Goal: Transaction & Acquisition: Purchase product/service

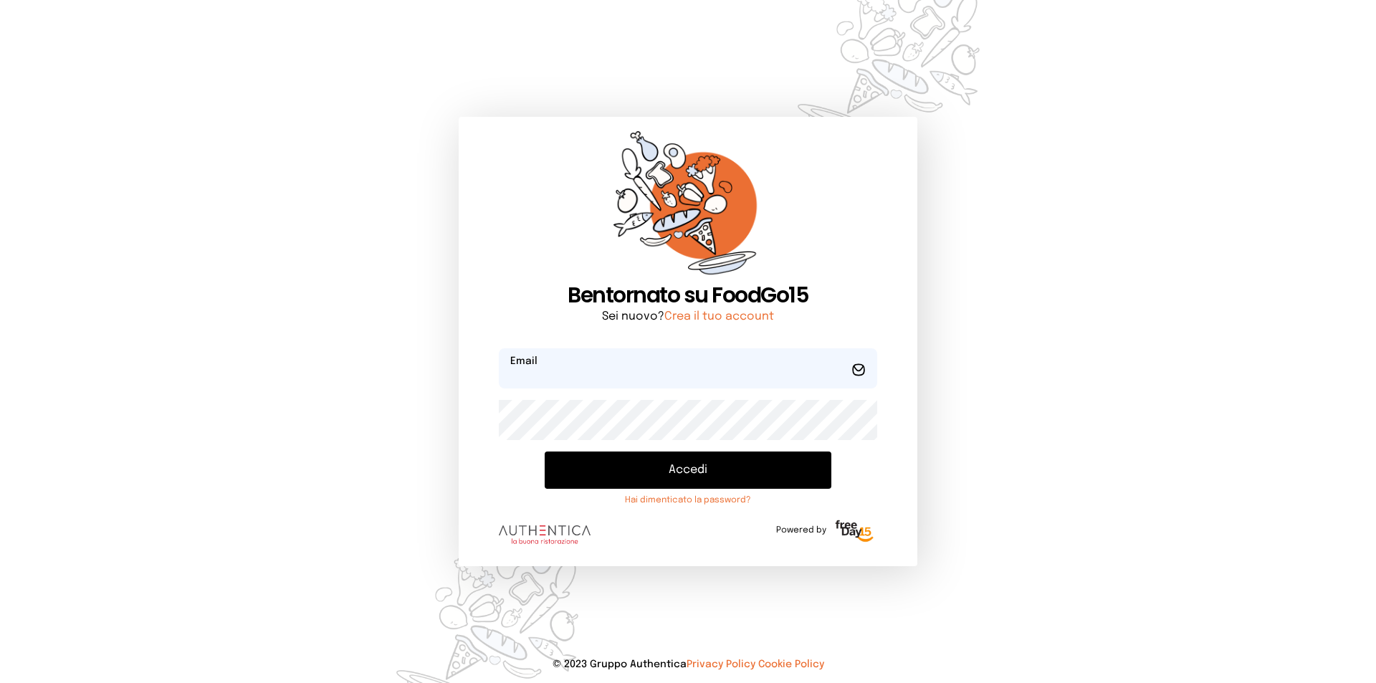
type input "**********"
click at [739, 464] on button "Accedi" at bounding box center [688, 469] width 287 height 37
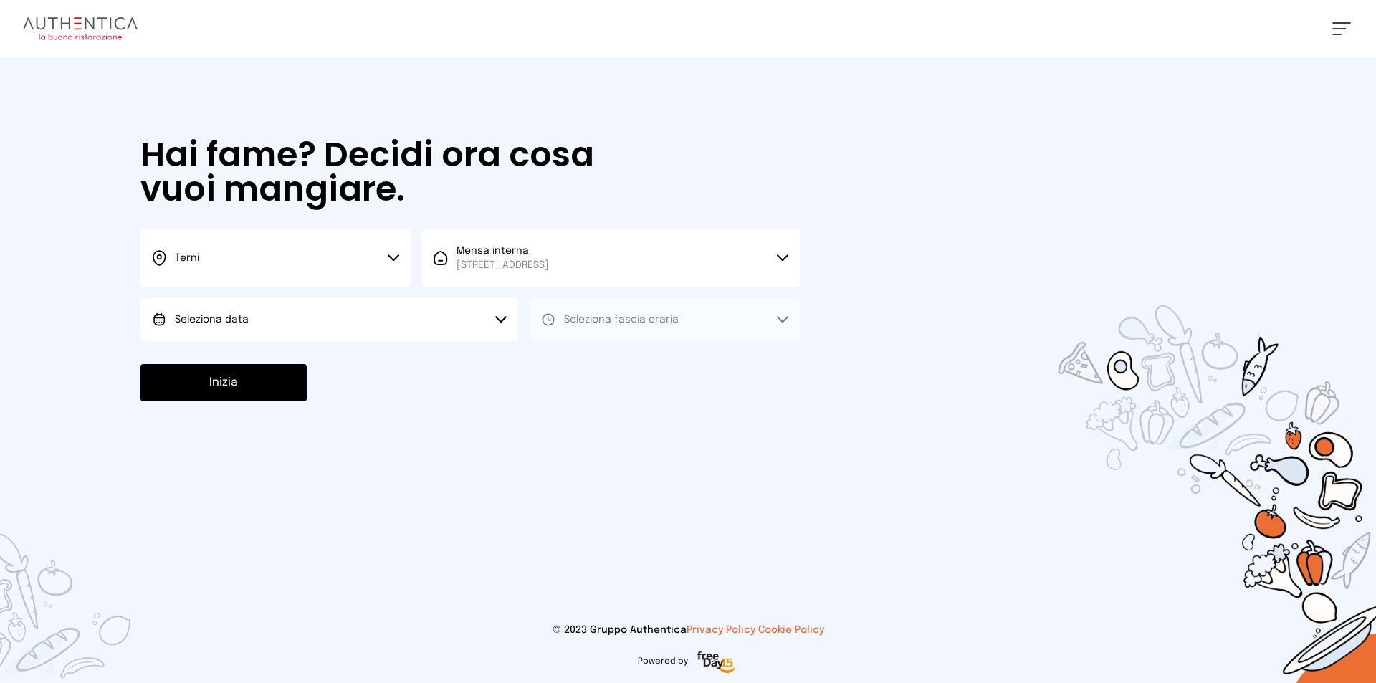
click at [381, 257] on button "Terni" at bounding box center [275, 257] width 270 height 57
click at [308, 285] on button "Terni" at bounding box center [275, 257] width 270 height 57
click at [308, 304] on button "Seleziona data" at bounding box center [329, 319] width 378 height 43
click at [309, 262] on div at bounding box center [688, 341] width 1376 height 683
click at [385, 258] on button "Terni" at bounding box center [275, 257] width 270 height 57
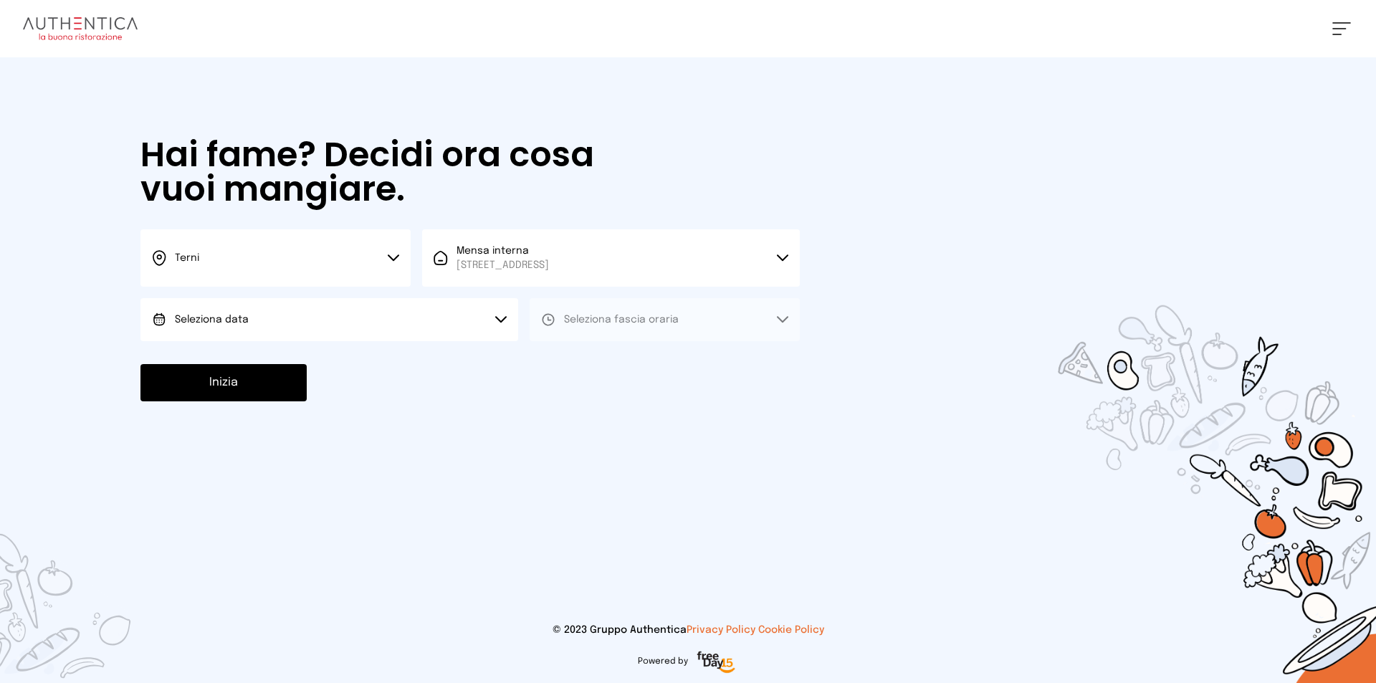
click at [385, 258] on button "Terni" at bounding box center [275, 257] width 270 height 57
click at [393, 253] on button "Terni" at bounding box center [275, 257] width 270 height 57
click at [532, 259] on span "[STREET_ADDRESS]" at bounding box center [502, 265] width 92 height 14
click at [528, 310] on span "Mensa interna" at bounding box center [502, 305] width 92 height 14
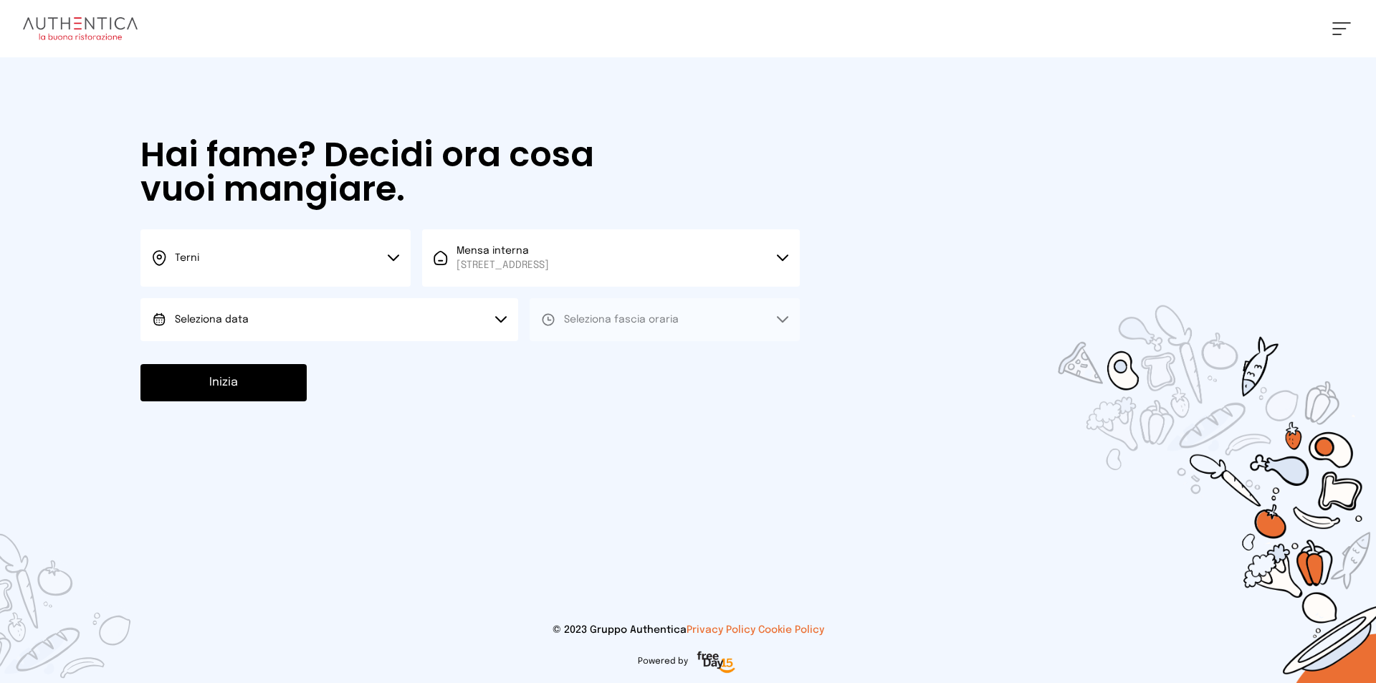
click at [386, 256] on button "Terni" at bounding box center [275, 257] width 270 height 57
click at [295, 303] on li "Terni" at bounding box center [275, 306] width 270 height 39
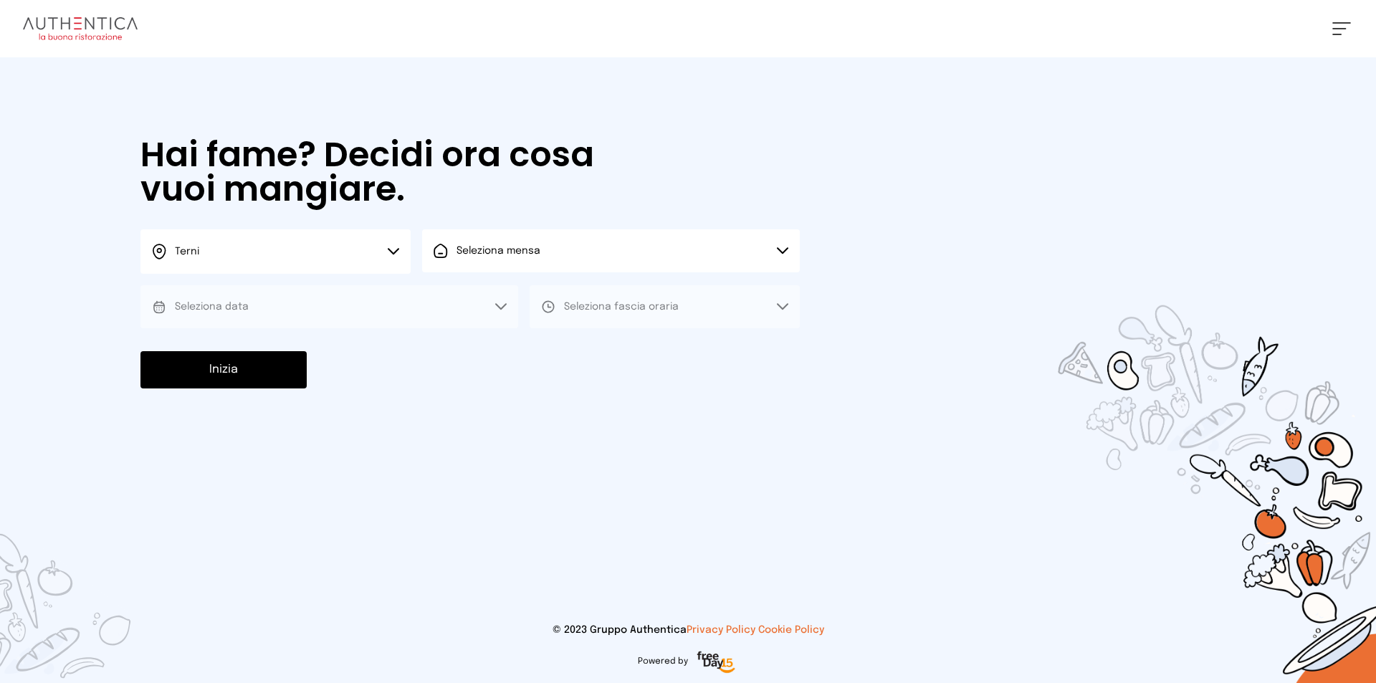
click at [315, 305] on button "Seleziona data" at bounding box center [329, 306] width 378 height 43
click at [642, 247] on button "Seleziona mensa" at bounding box center [611, 250] width 378 height 43
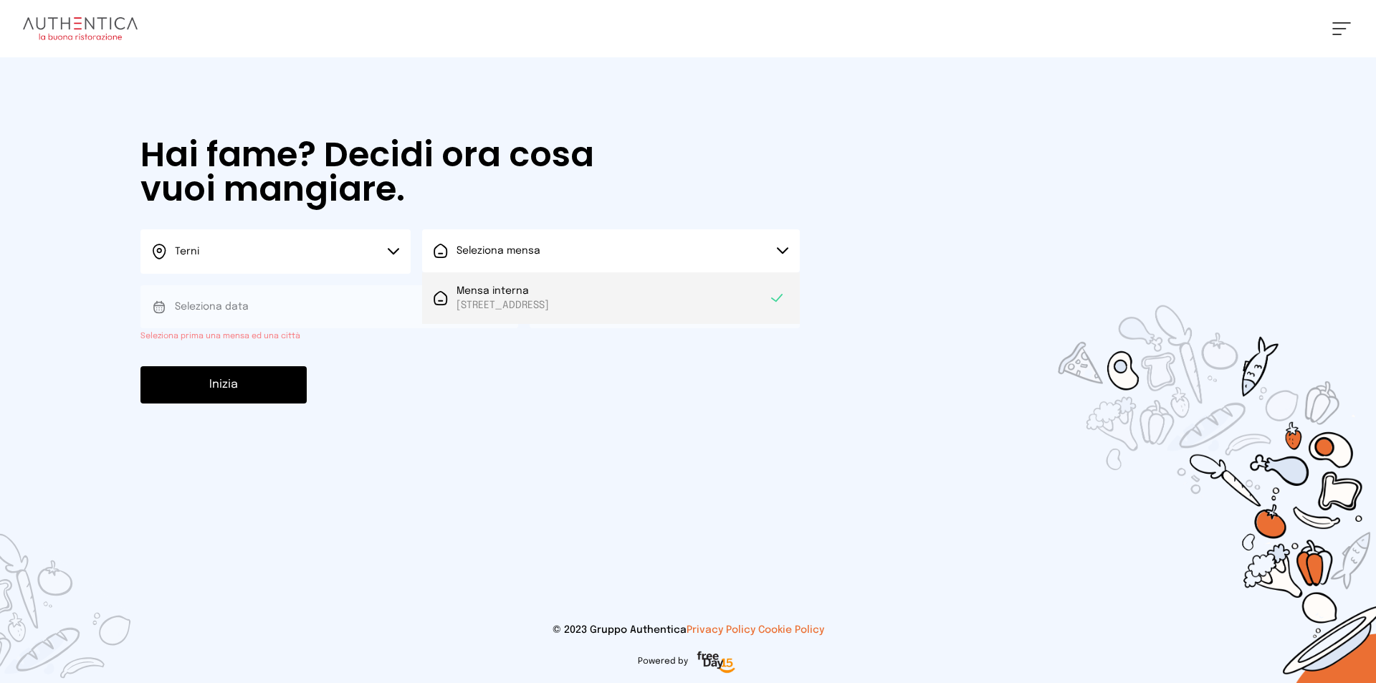
click at [549, 303] on span "[STREET_ADDRESS]" at bounding box center [502, 305] width 92 height 14
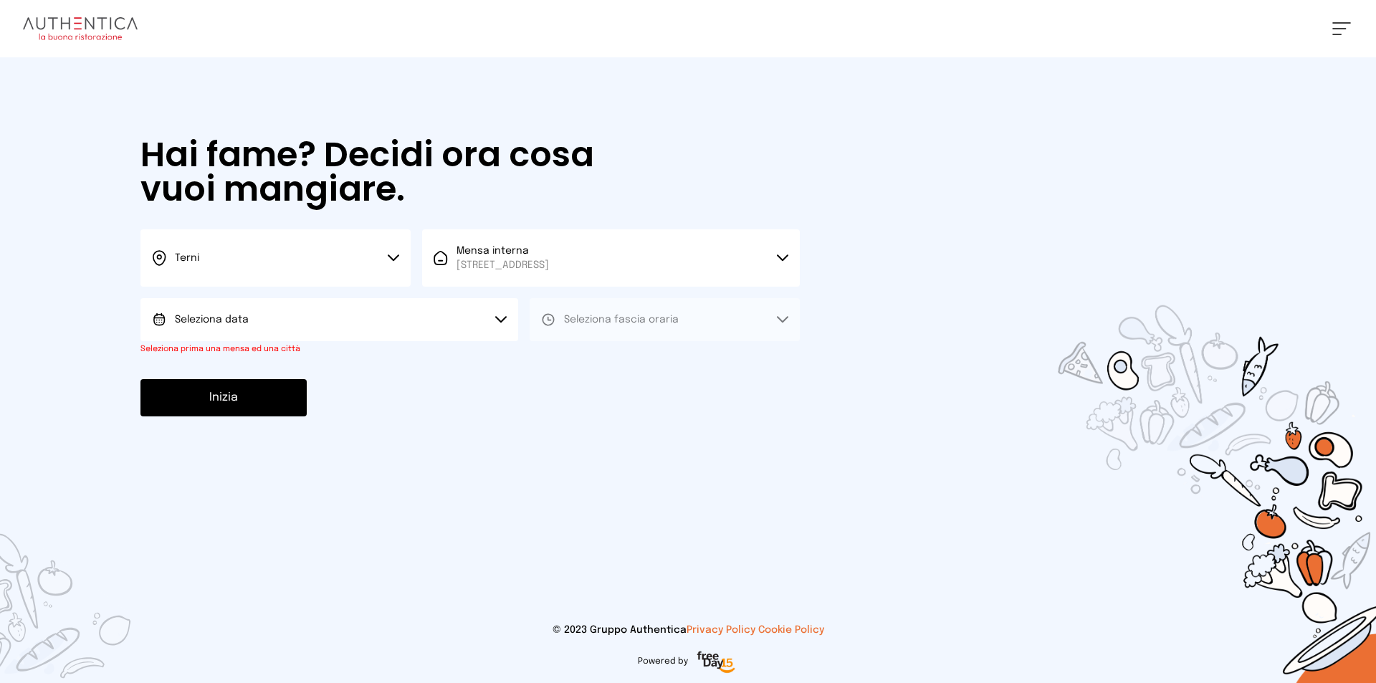
click at [492, 314] on button "Seleziona data" at bounding box center [329, 319] width 378 height 43
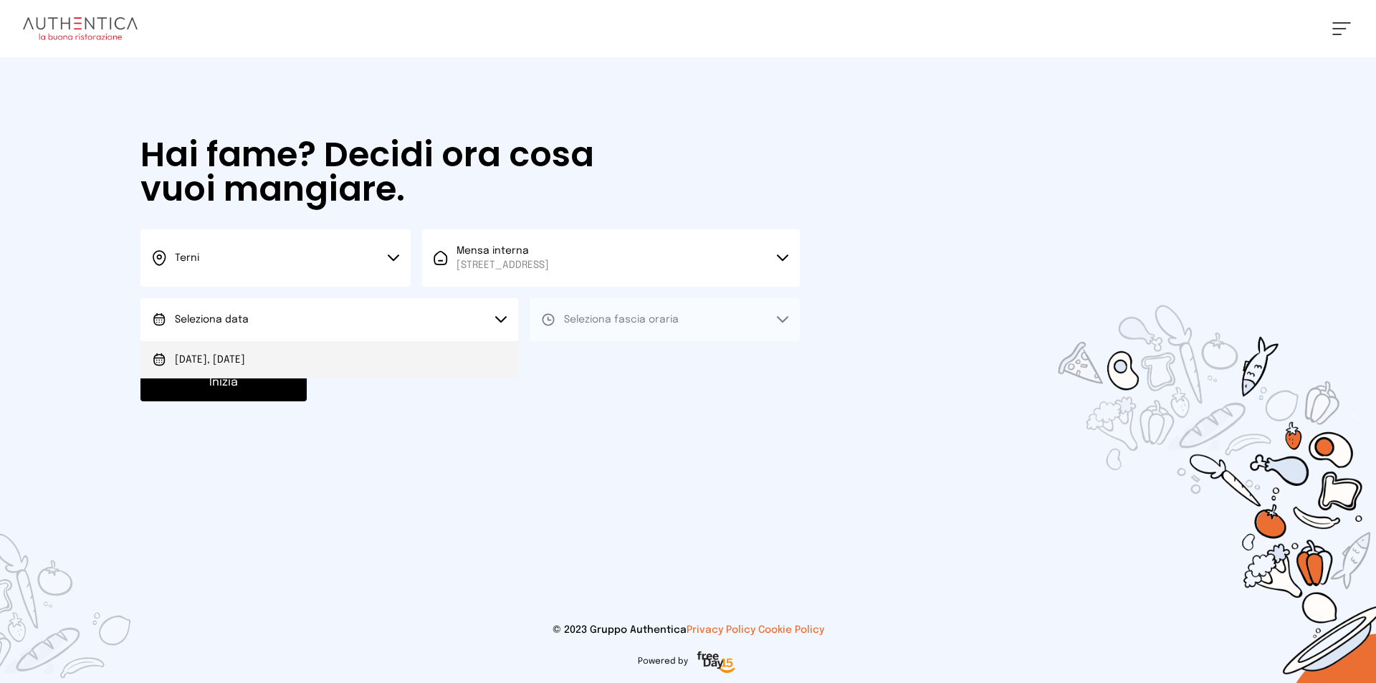
click at [326, 366] on li "[DATE], [DATE]" at bounding box center [329, 359] width 378 height 37
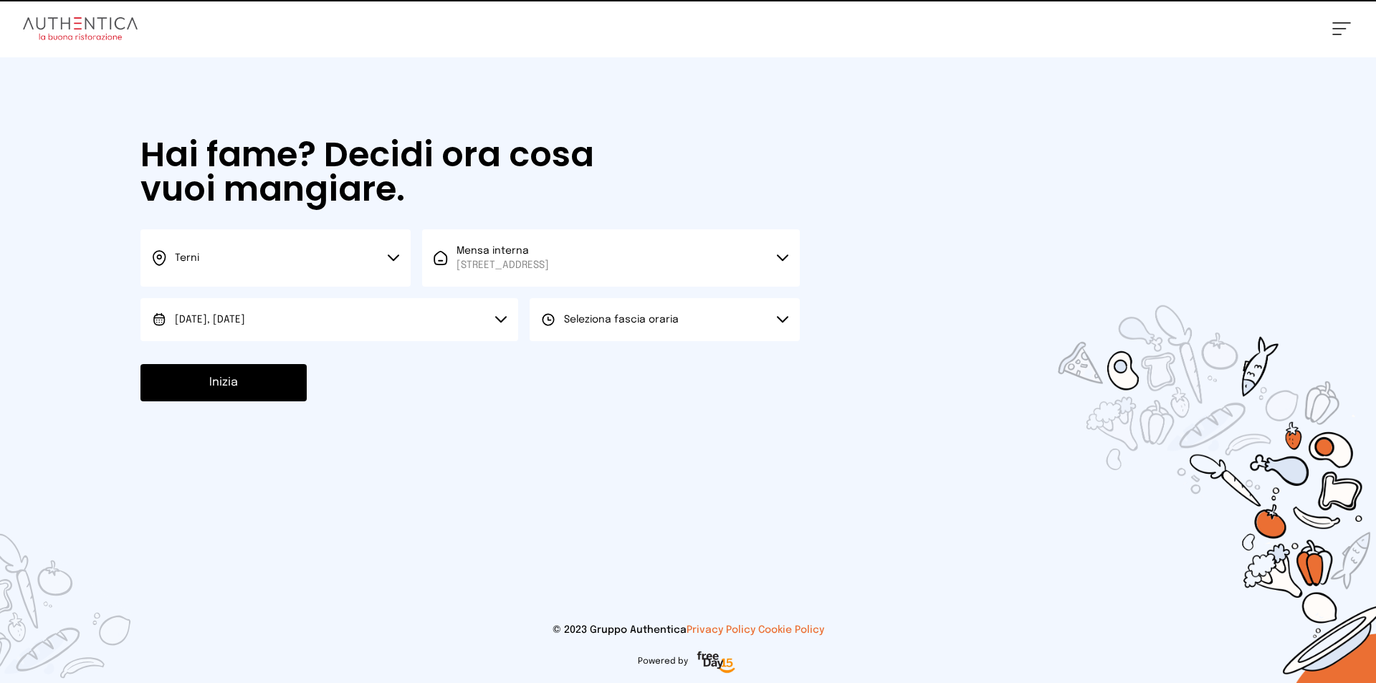
click at [618, 328] on button "Seleziona fascia oraria" at bounding box center [665, 319] width 270 height 43
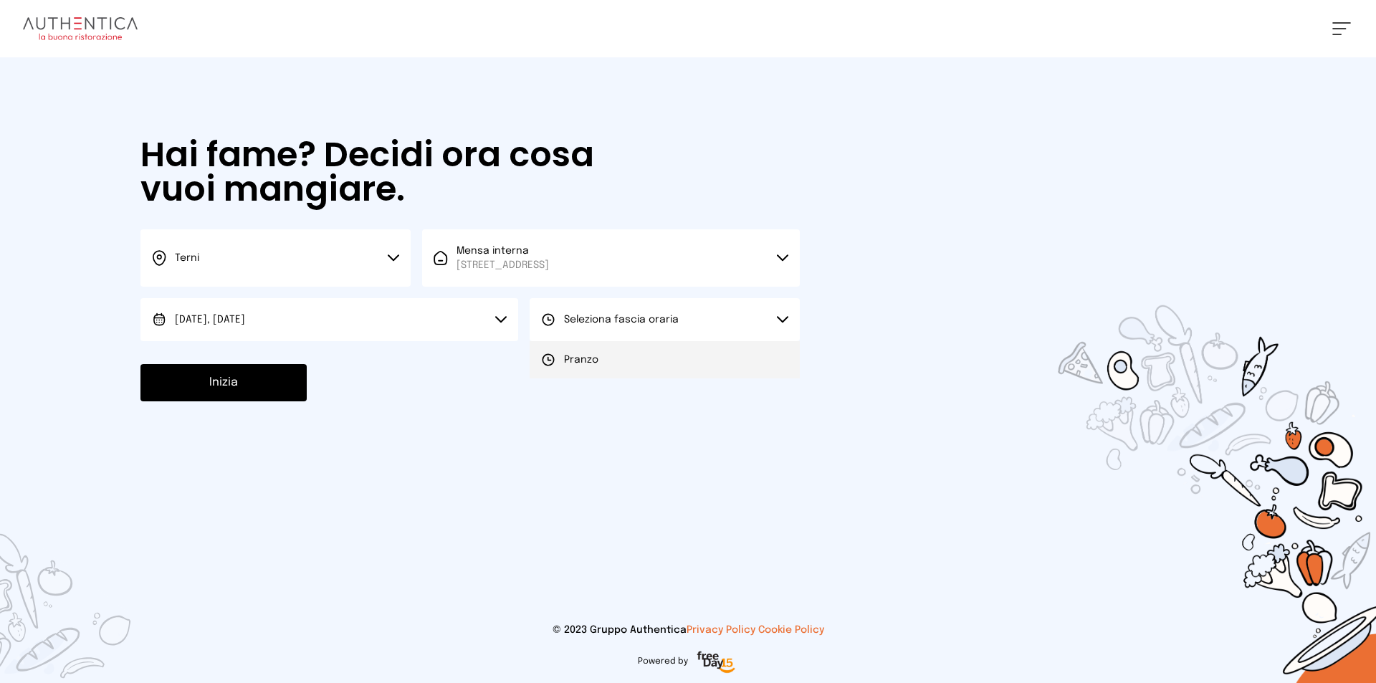
click at [600, 359] on li "Pranzo" at bounding box center [665, 359] width 270 height 37
click at [236, 380] on button "Inizia" at bounding box center [223, 382] width 166 height 37
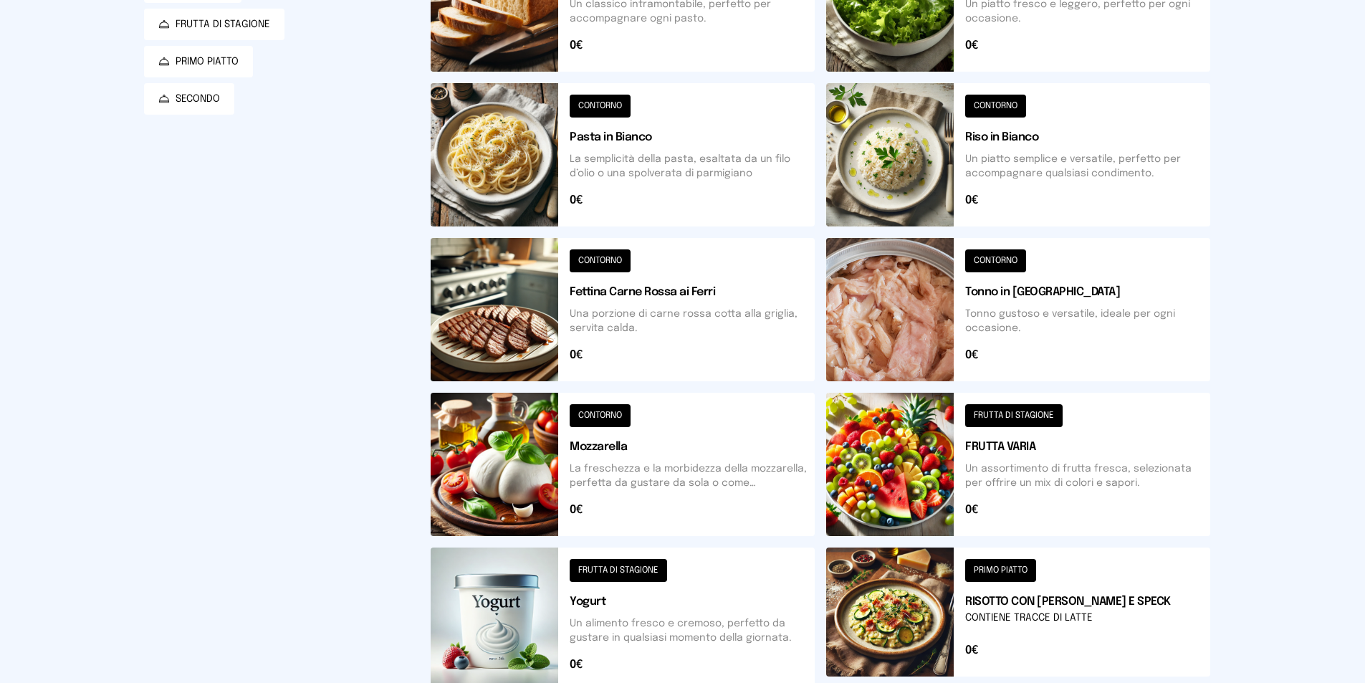
scroll to position [430, 0]
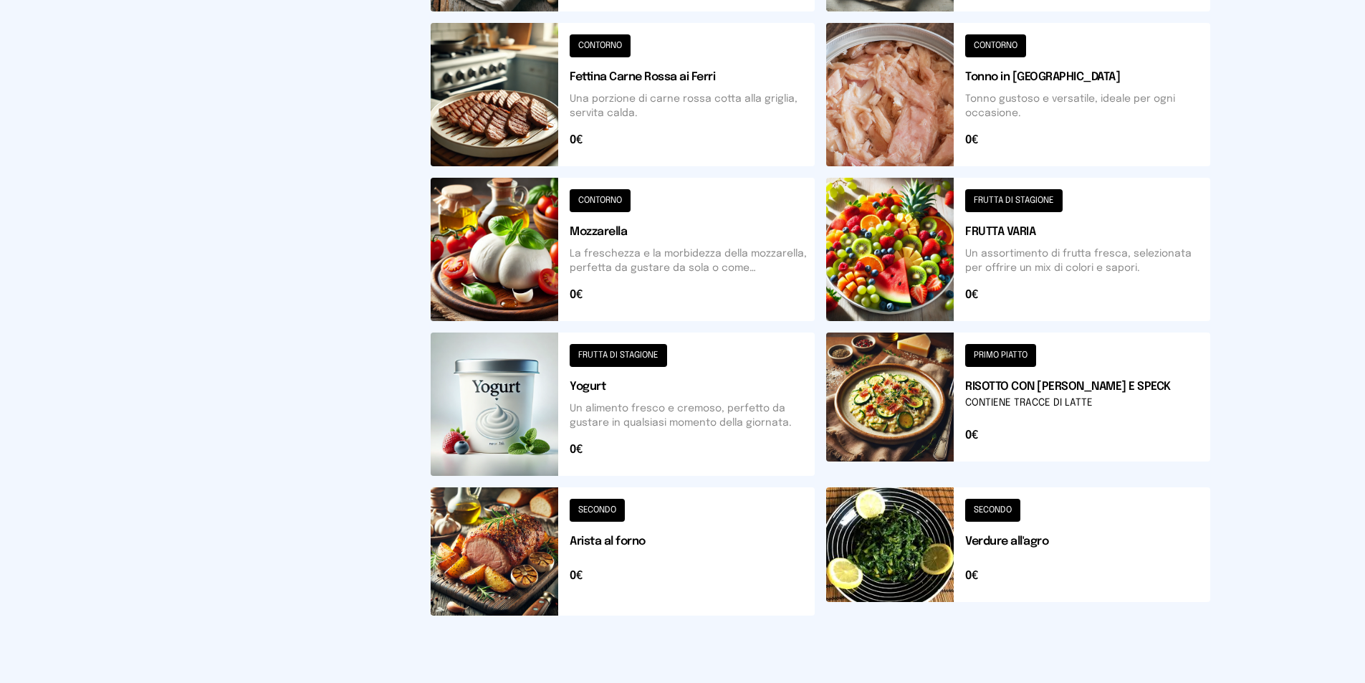
click at [876, 541] on button at bounding box center [1018, 551] width 384 height 128
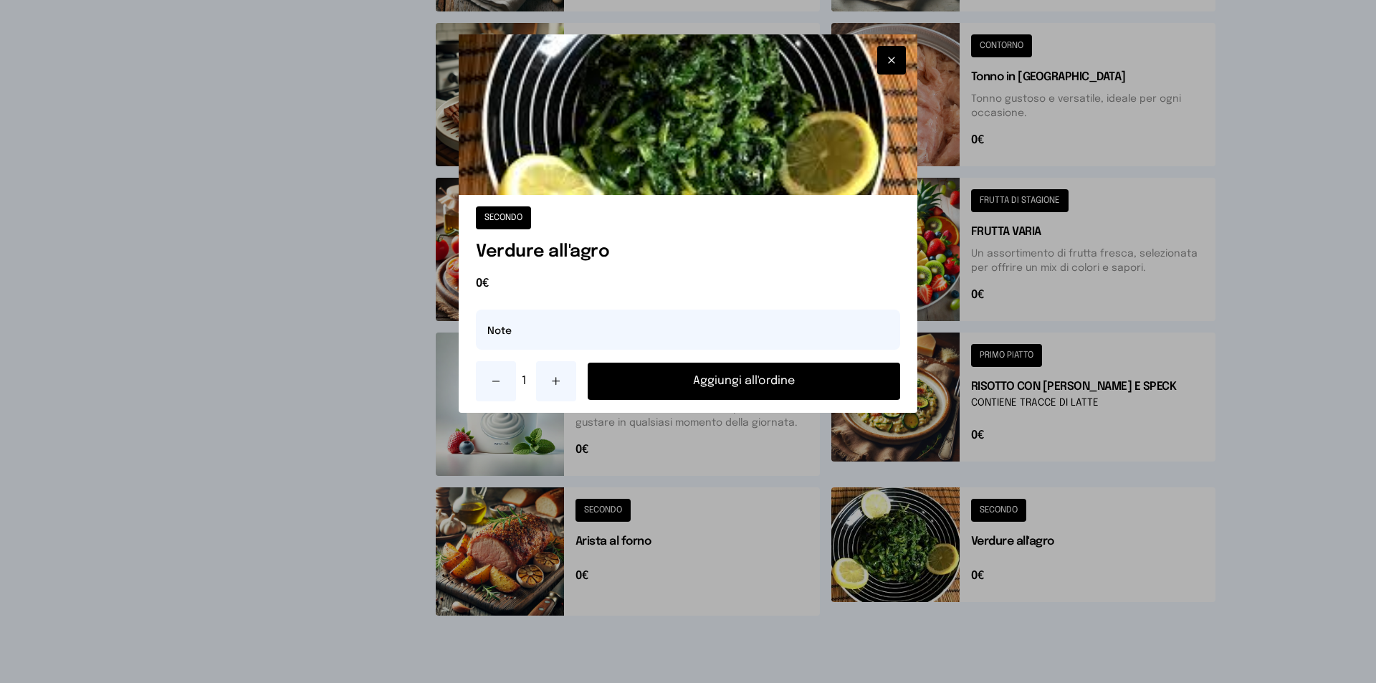
click at [806, 391] on button "Aggiungi all'ordine" at bounding box center [744, 381] width 312 height 37
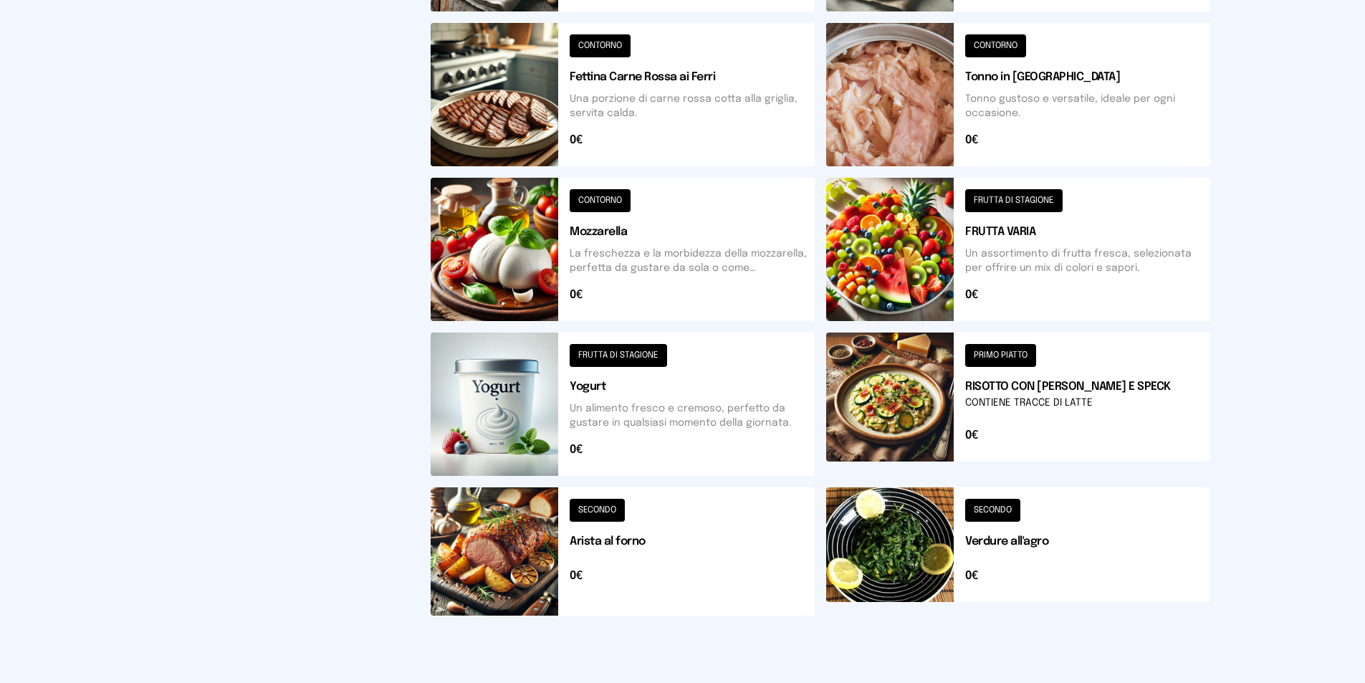
click at [517, 95] on button at bounding box center [623, 94] width 384 height 143
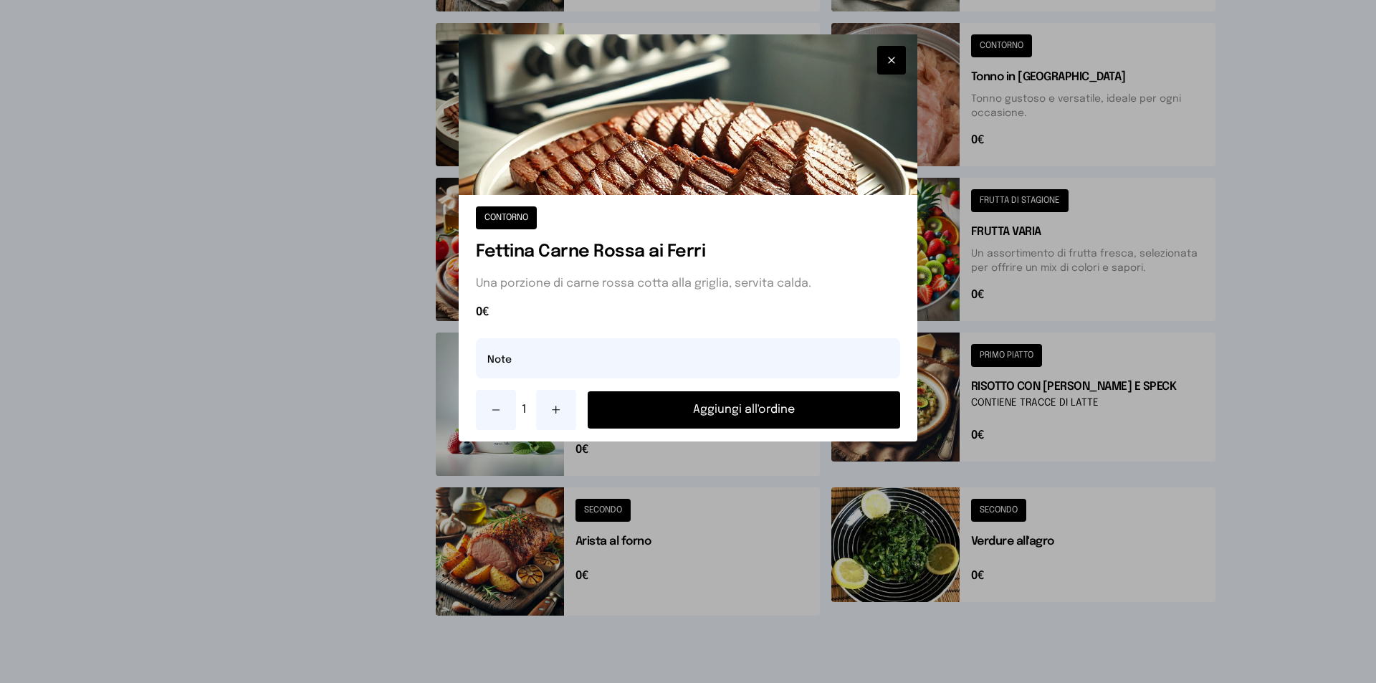
click at [684, 421] on button "Aggiungi all'ordine" at bounding box center [744, 409] width 312 height 37
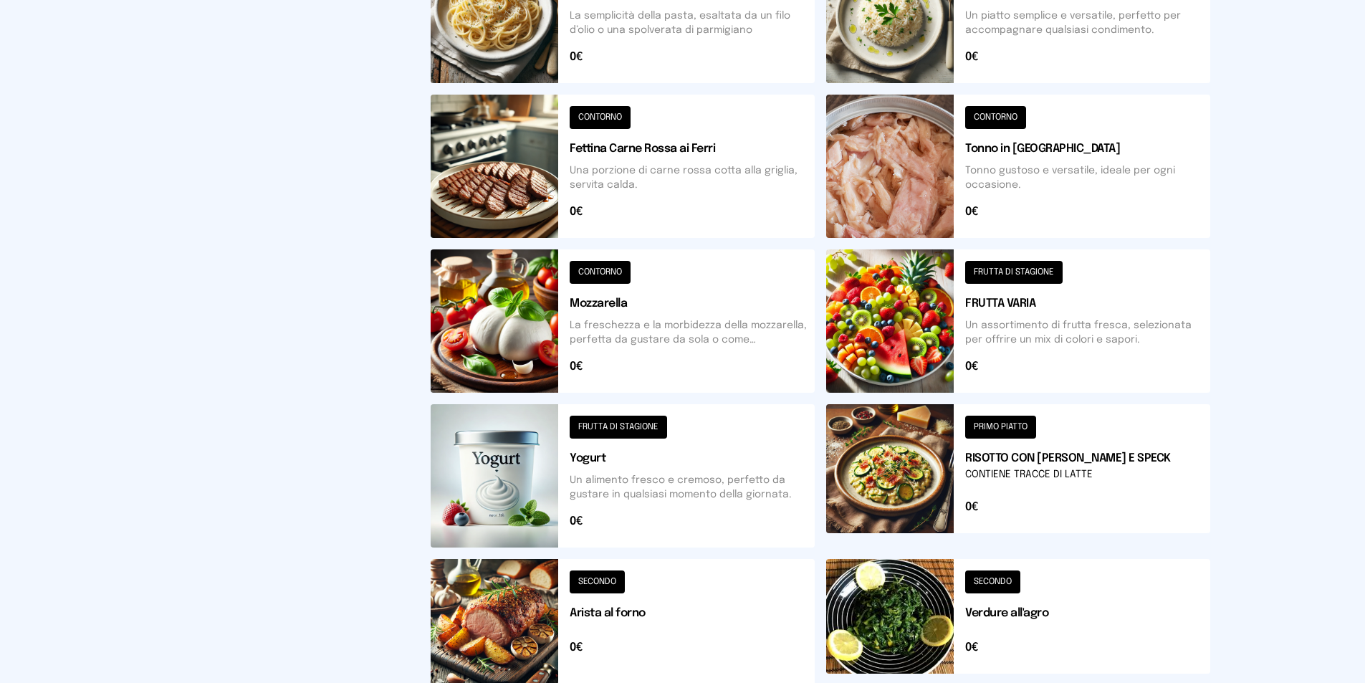
scroll to position [215, 0]
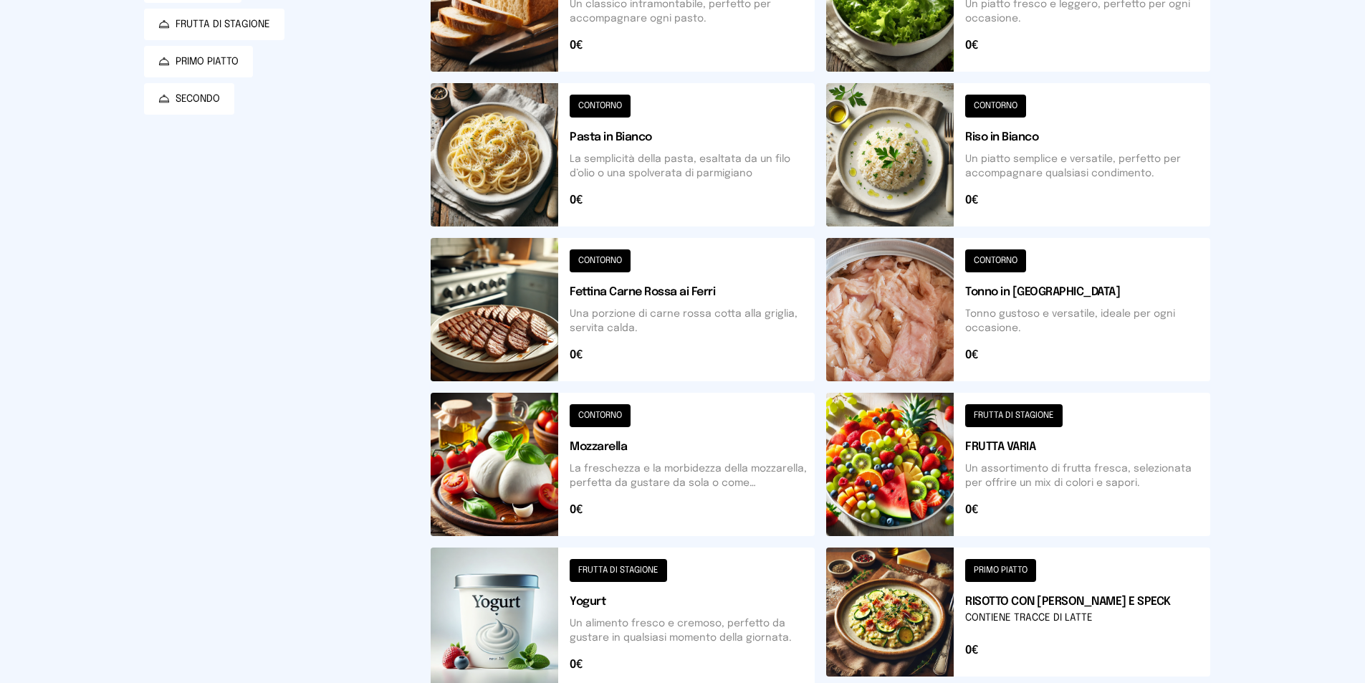
click at [497, 21] on button at bounding box center [623, -1] width 384 height 143
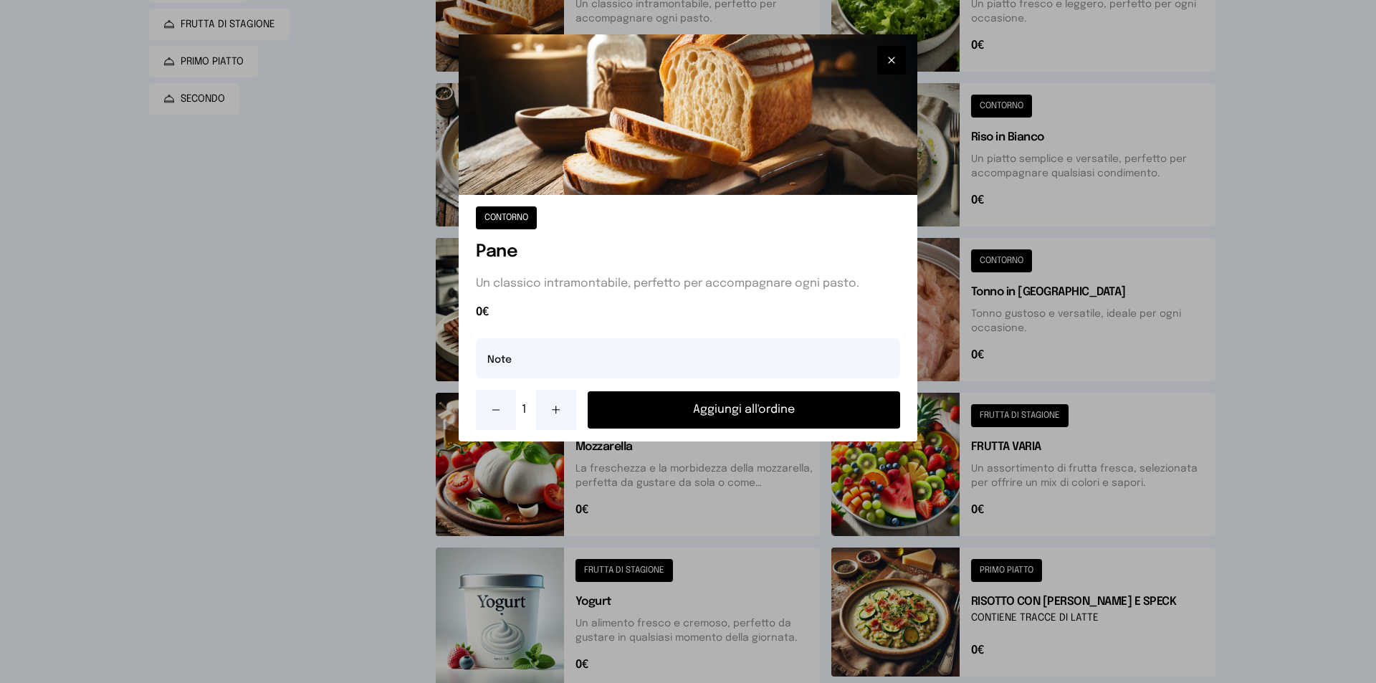
click at [731, 407] on button "Aggiungi all'ordine" at bounding box center [744, 409] width 312 height 37
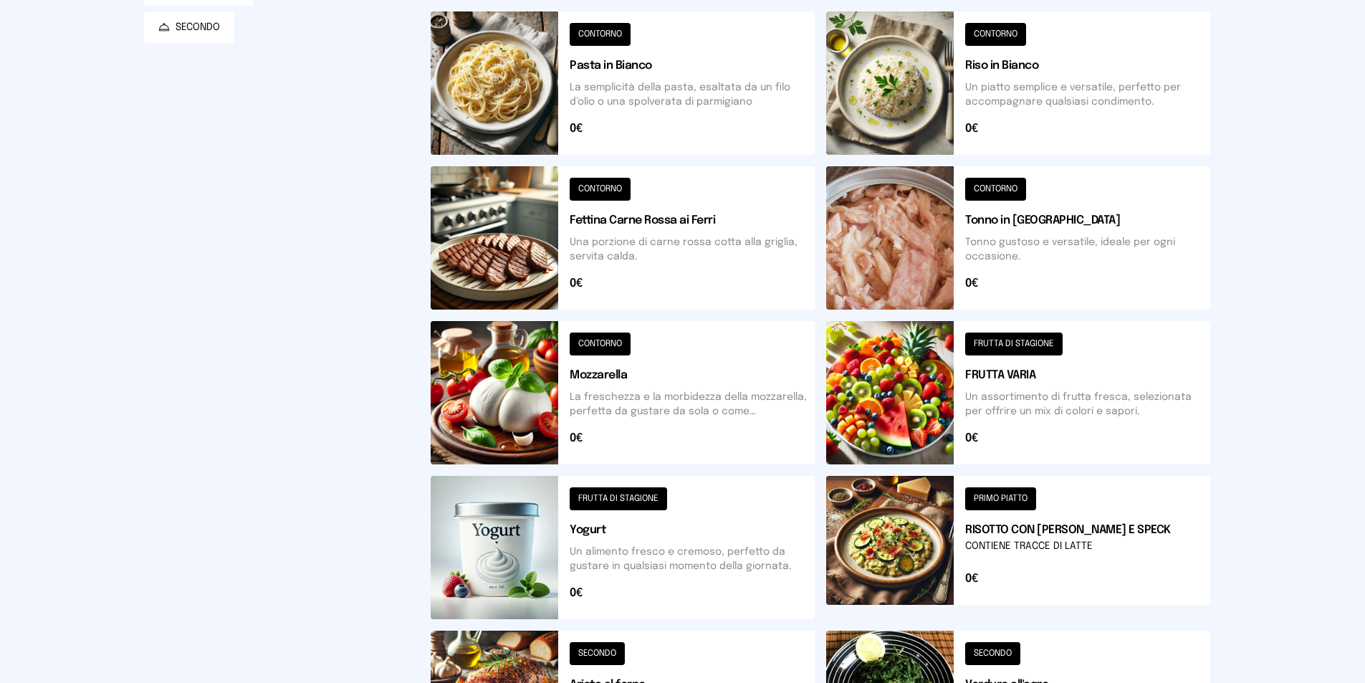
scroll to position [143, 0]
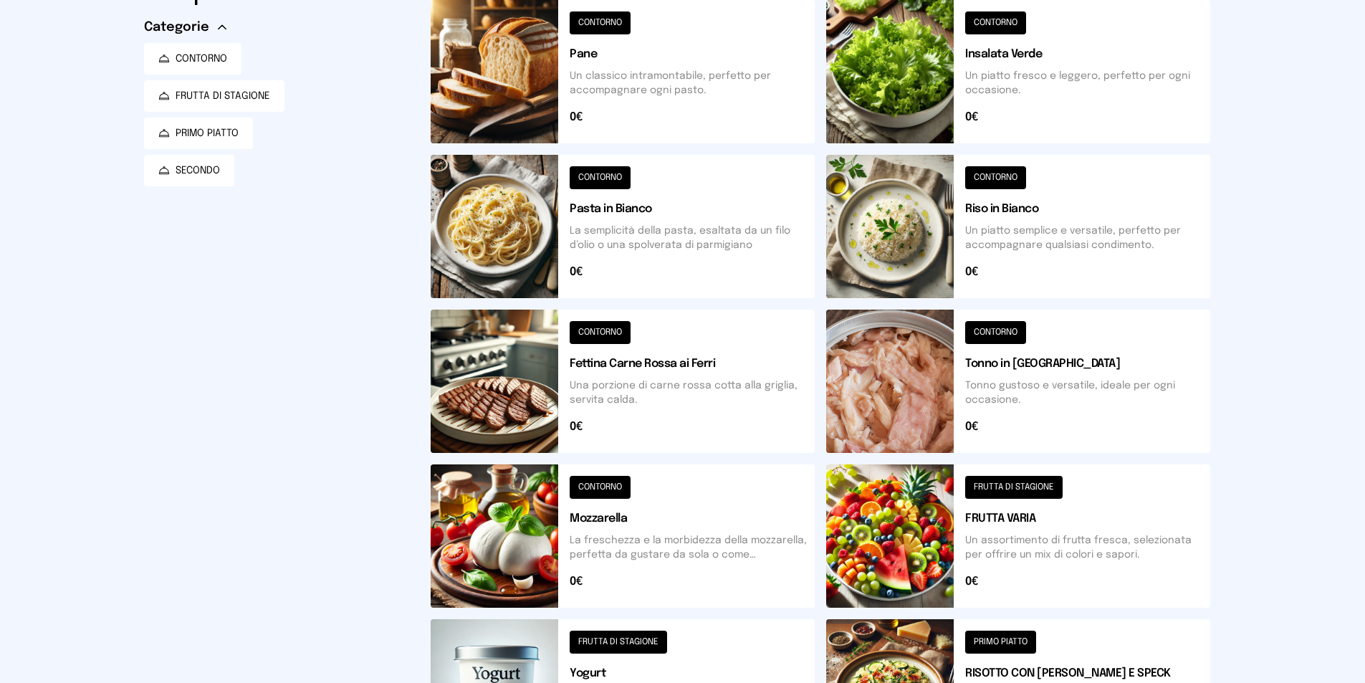
click at [894, 531] on button at bounding box center [1018, 535] width 384 height 143
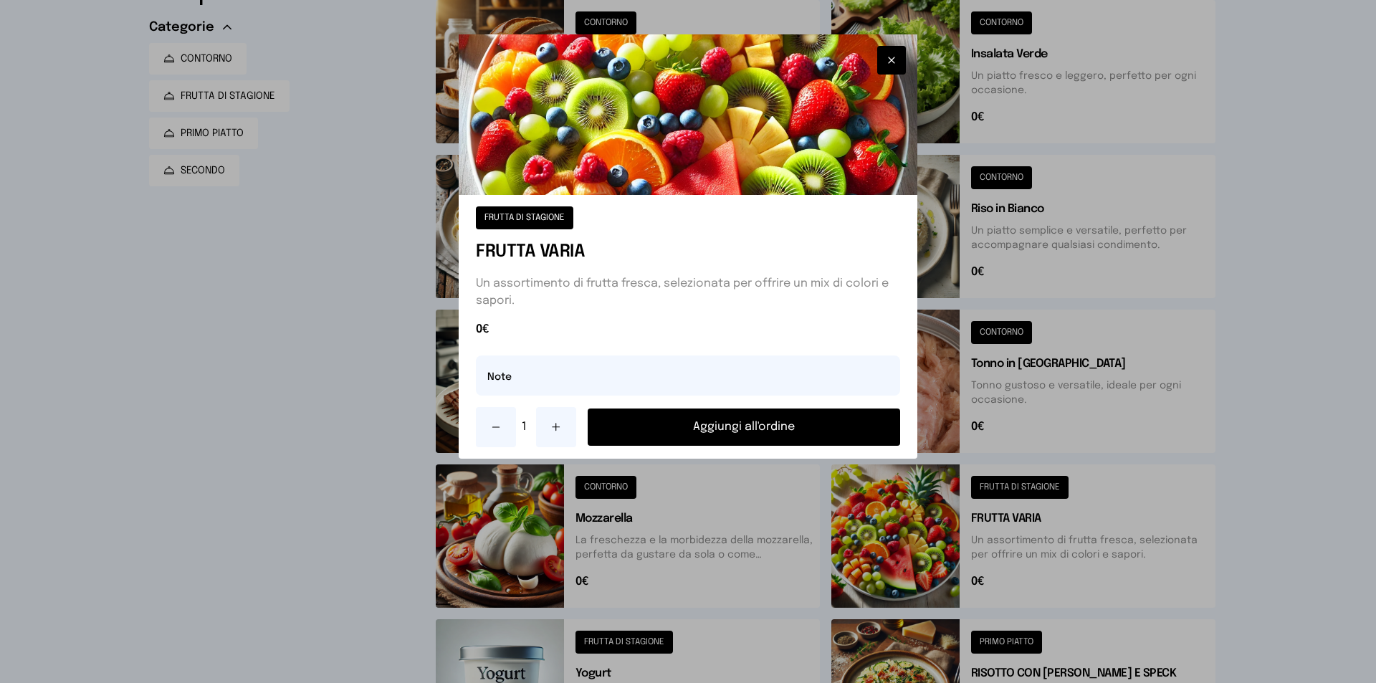
click at [785, 431] on button "Aggiungi all'ordine" at bounding box center [744, 426] width 312 height 37
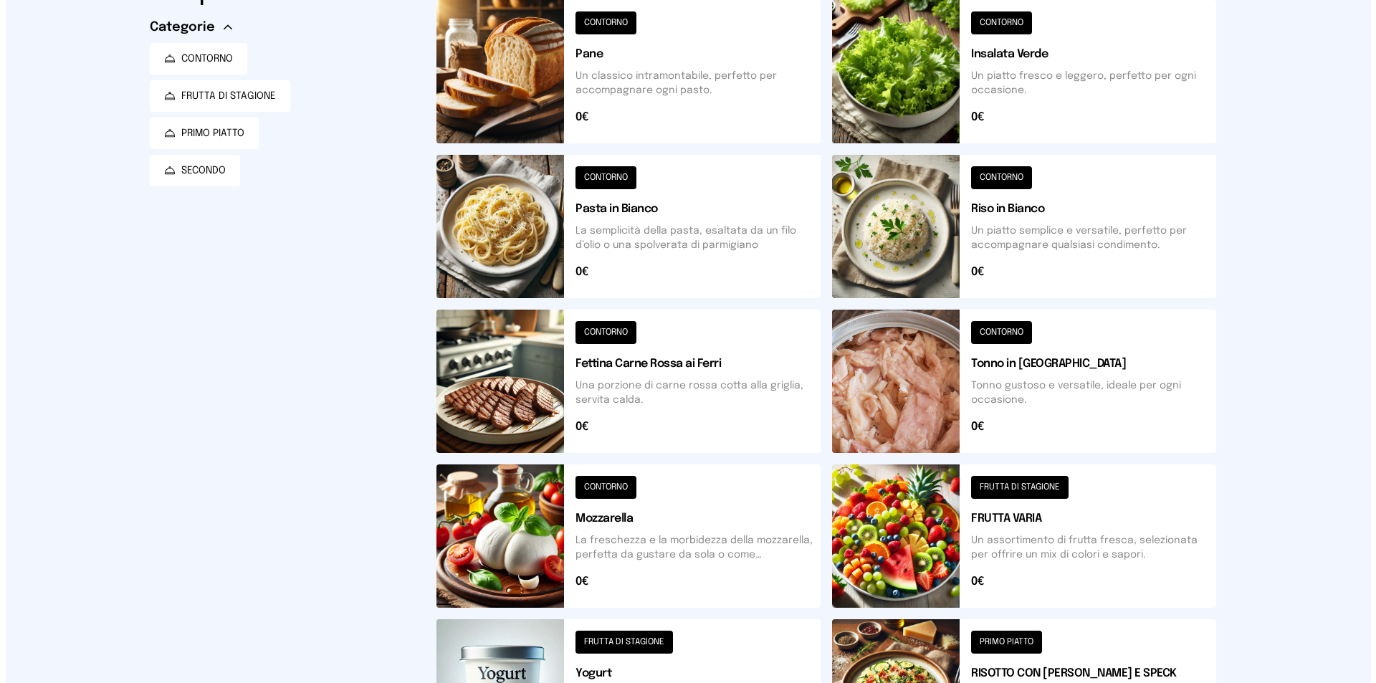
scroll to position [0, 0]
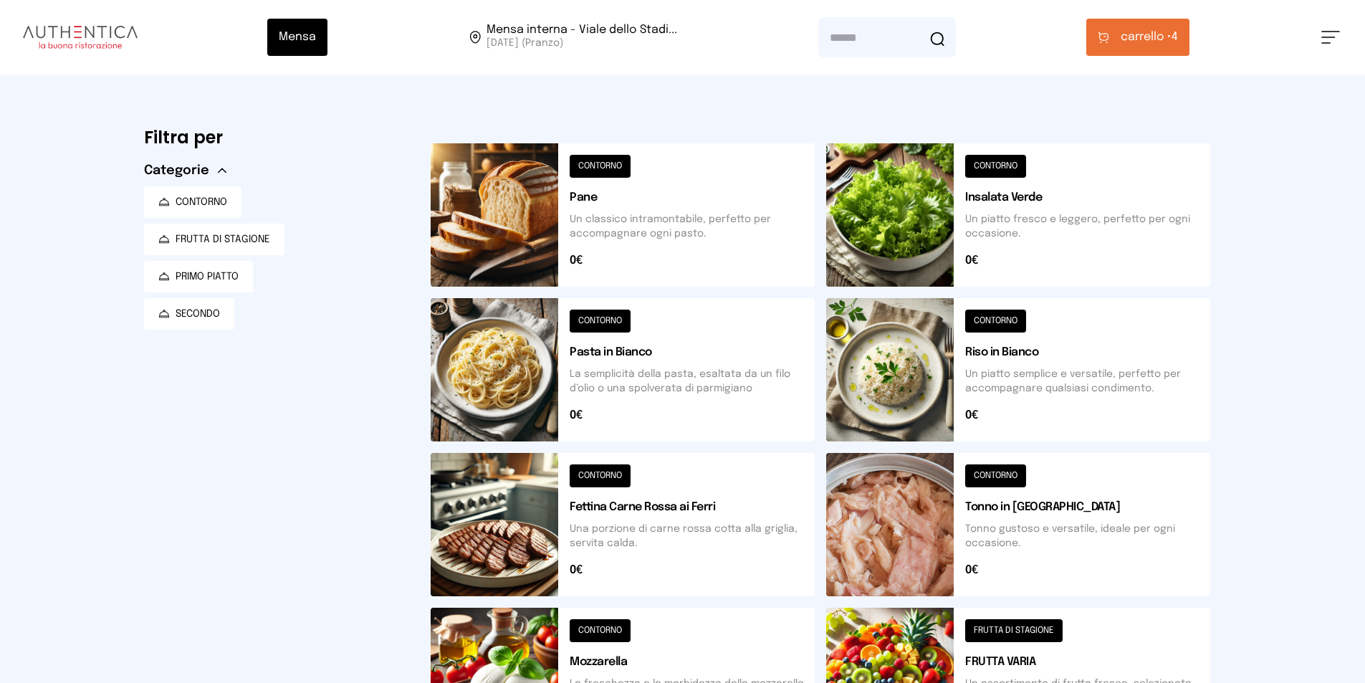
click at [1170, 47] on button "carrello • 4" at bounding box center [1137, 37] width 103 height 37
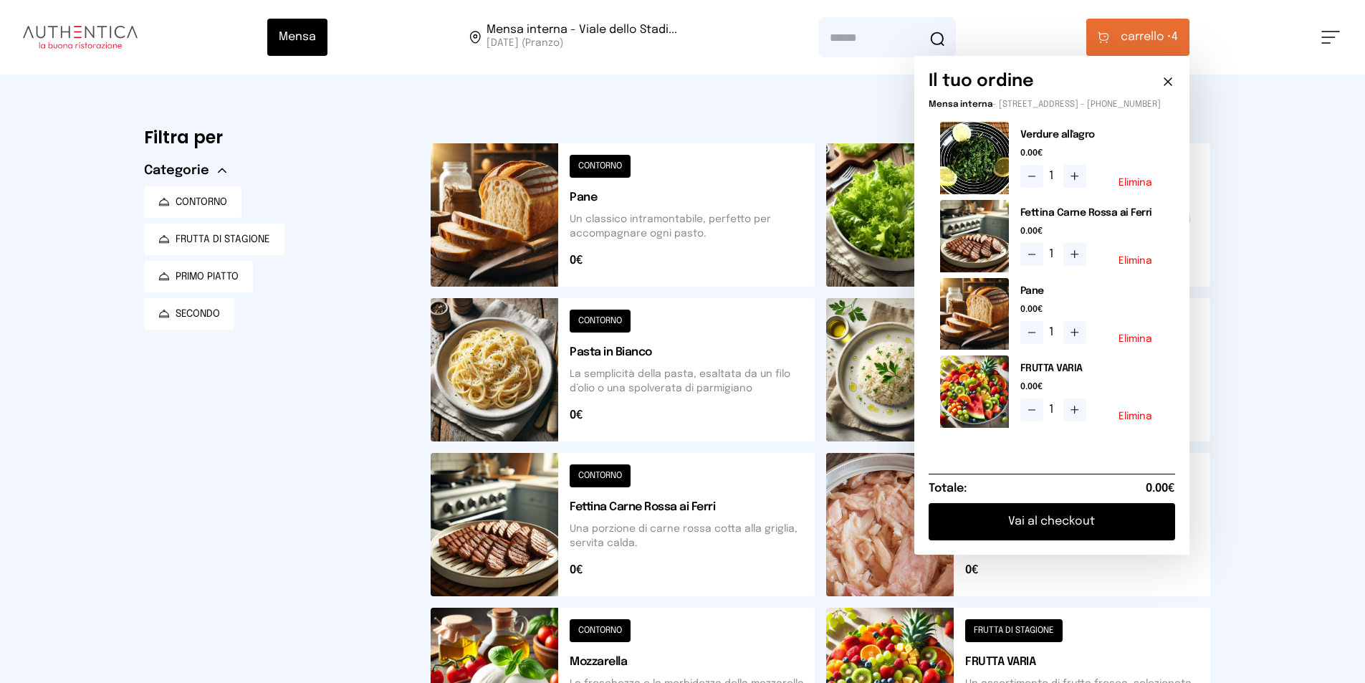
click at [896, 371] on button at bounding box center [1018, 369] width 384 height 143
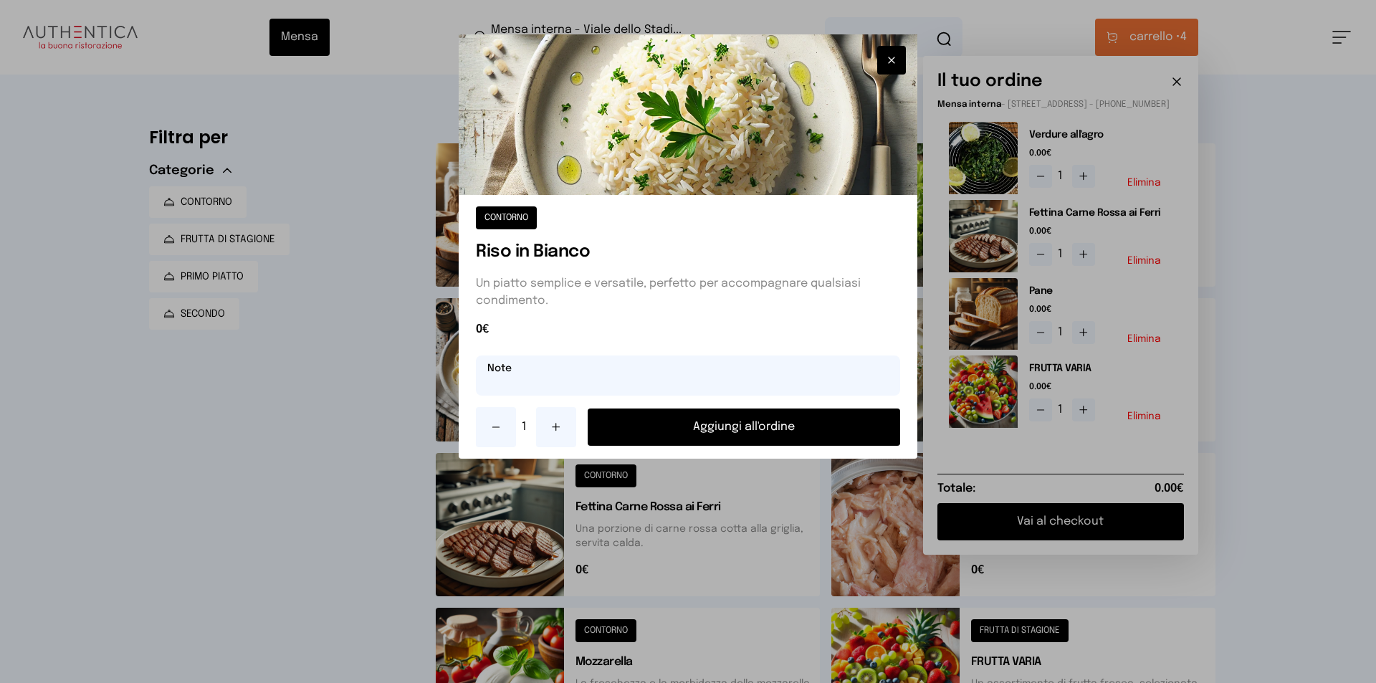
click at [595, 383] on input "text" at bounding box center [688, 375] width 424 height 40
type input "**********"
click at [683, 416] on button "Aggiungi all'ordine" at bounding box center [744, 426] width 312 height 37
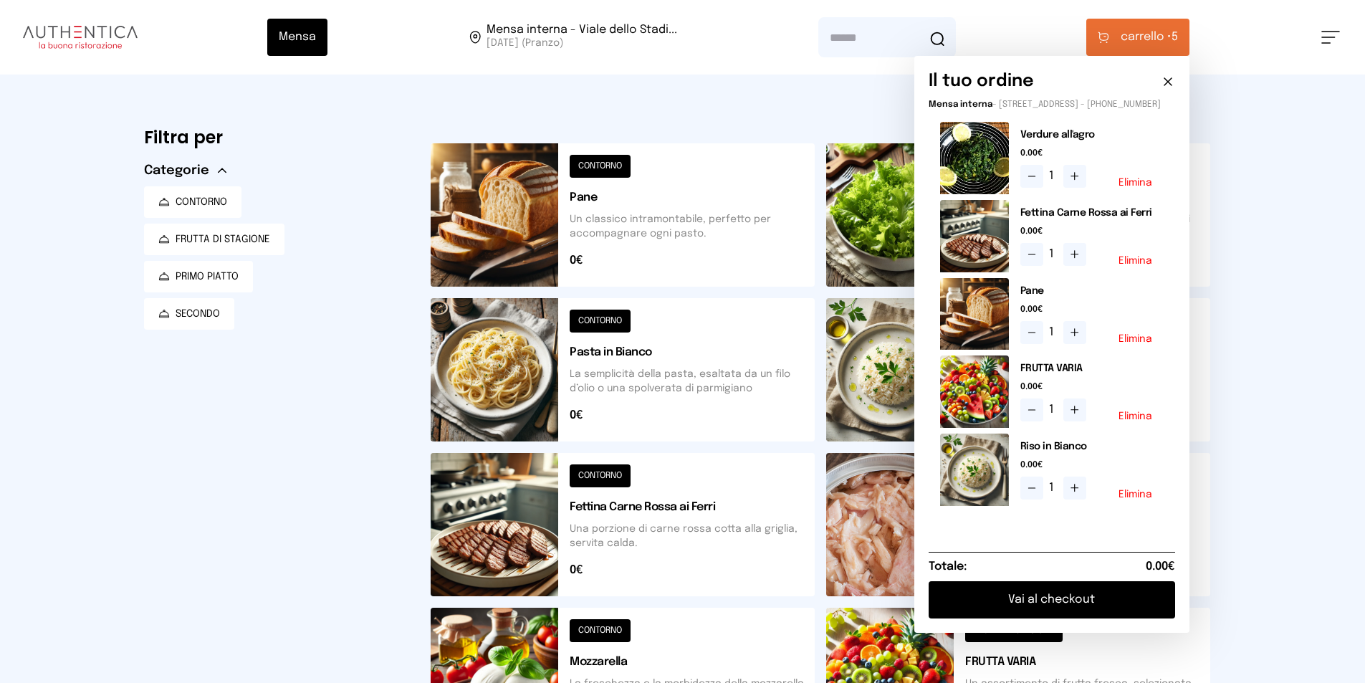
click at [1030, 608] on button "Vai al checkout" at bounding box center [1052, 599] width 247 height 37
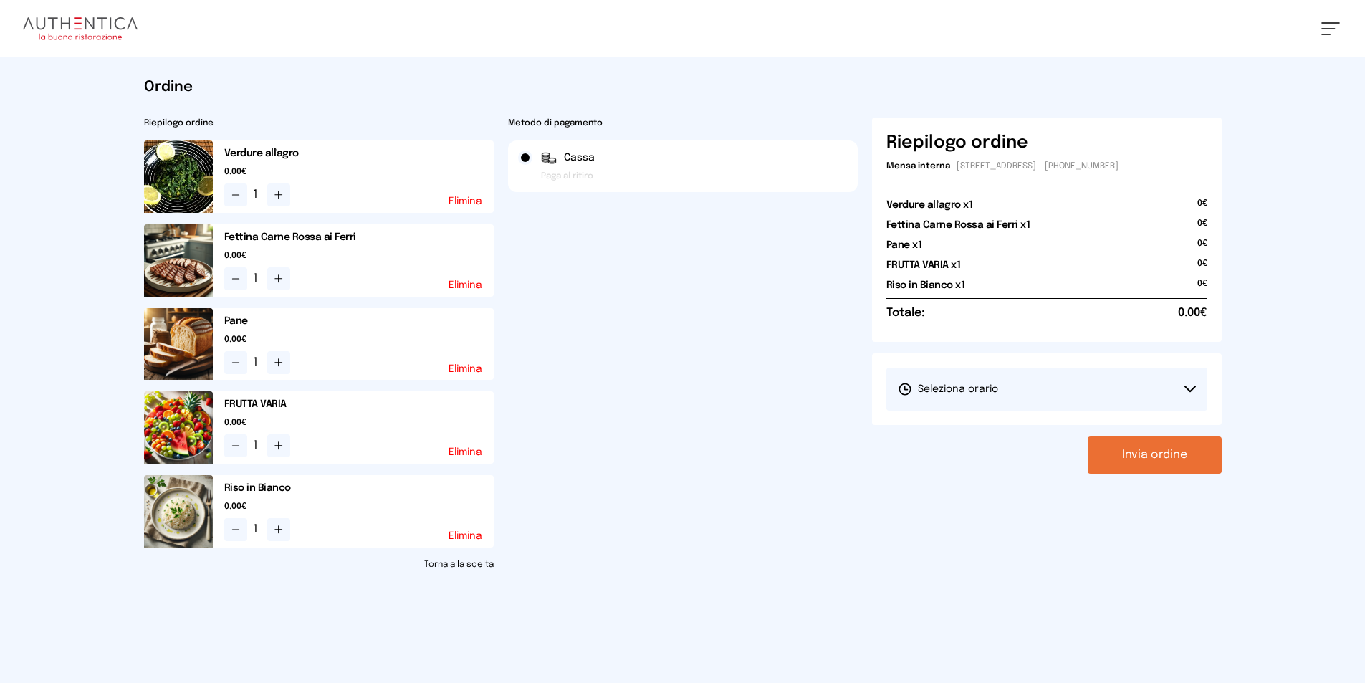
click at [1188, 379] on button "Seleziona orario" at bounding box center [1046, 389] width 321 height 43
click at [947, 429] on span "1° Turno (13:00 - 15:00)" at bounding box center [952, 429] width 108 height 14
click at [1122, 465] on button "Invia ordine" at bounding box center [1155, 454] width 134 height 37
